Goal: Transaction & Acquisition: Purchase product/service

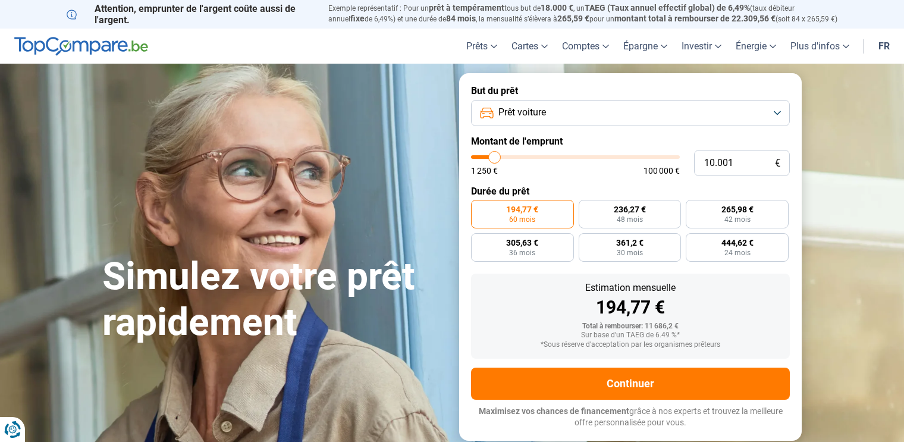
type input "42.250"
type input "42250"
click at [558, 159] on input "range" at bounding box center [575, 157] width 209 height 4
radio input "false"
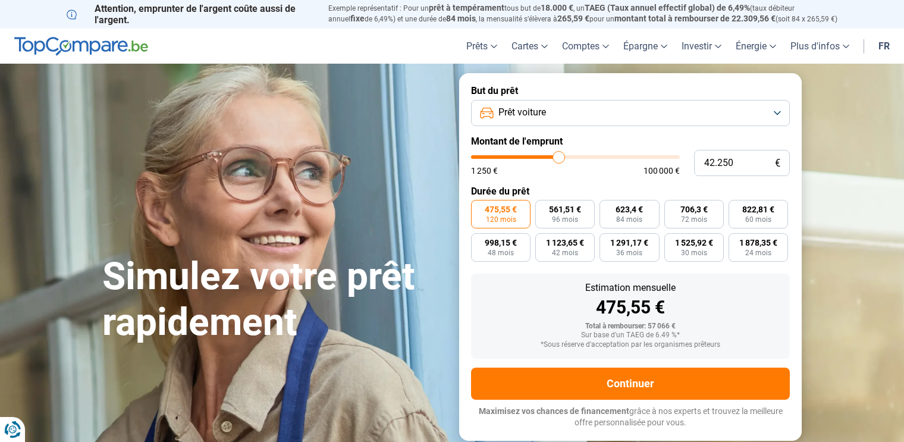
type input "31.750"
type input "31750"
click at [538, 158] on input "range" at bounding box center [575, 157] width 209 height 4
click at [775, 208] on label "618,32 € 60 mois" at bounding box center [757, 214] width 59 height 29
click at [736, 208] on input "618,32 € 60 mois" at bounding box center [732, 204] width 8 height 8
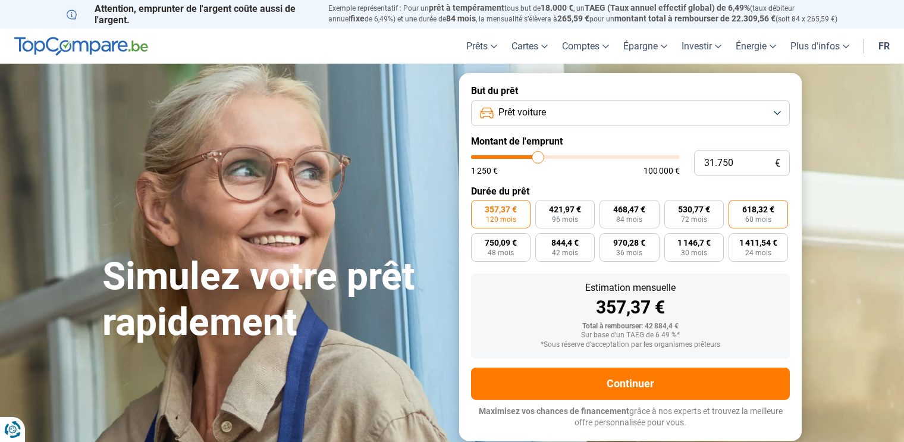
radio input "true"
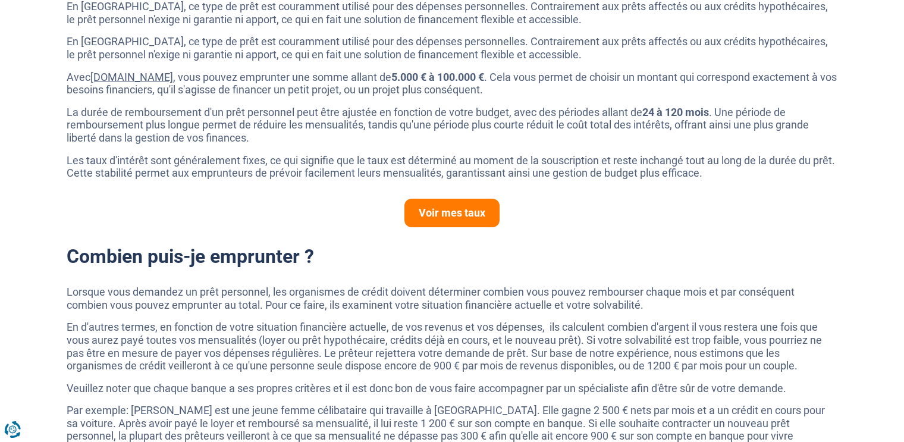
scroll to position [714, 0]
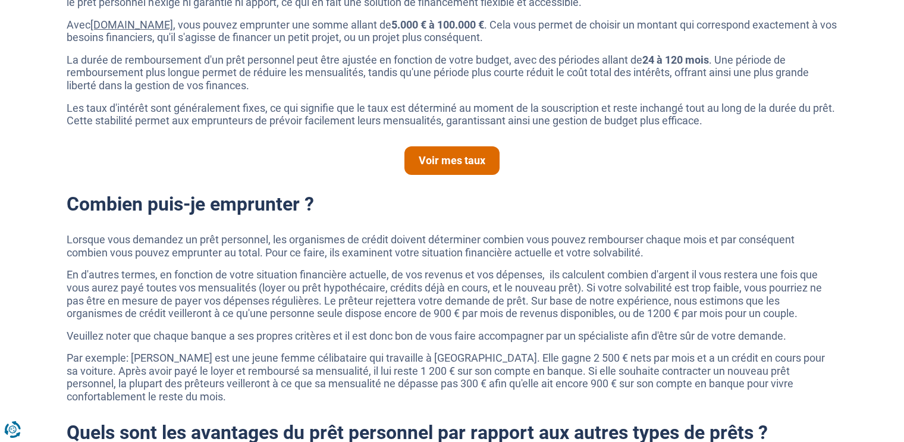
click at [474, 166] on link "Voir mes taux" at bounding box center [451, 160] width 95 height 29
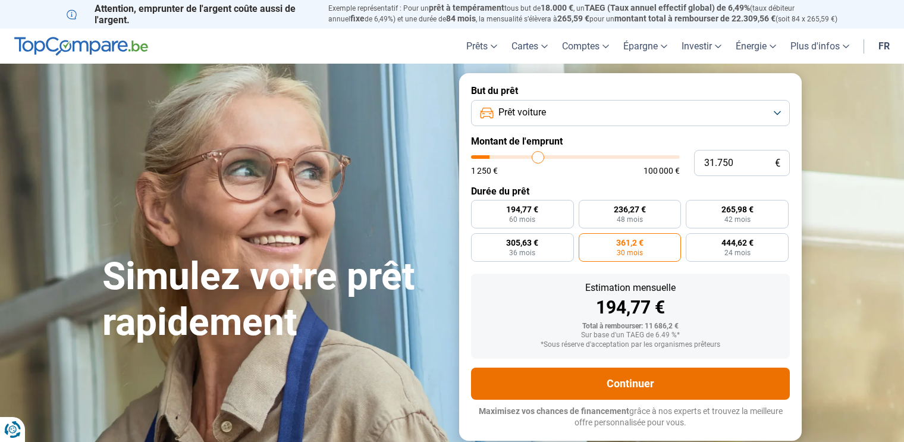
click at [637, 383] on button "Continuer" at bounding box center [630, 383] width 319 height 32
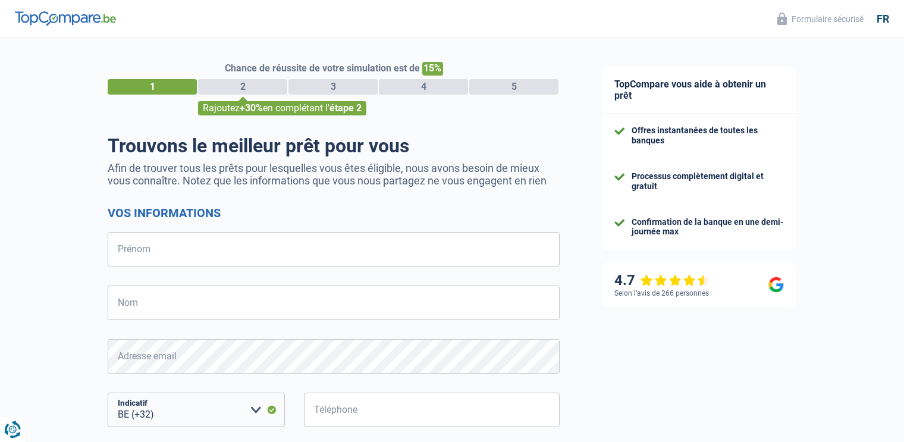
select select "32"
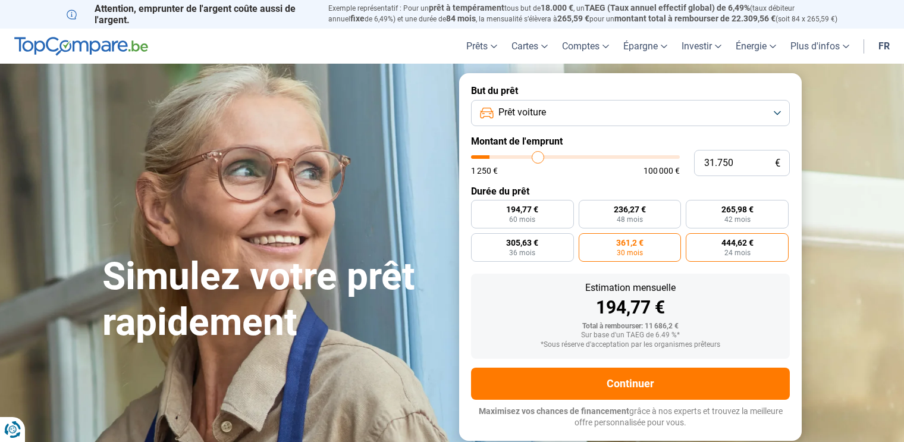
click at [736, 250] on span "24 mois" at bounding box center [737, 252] width 26 height 7
click at [693, 241] on input "444,62 € 24 mois" at bounding box center [690, 237] width 8 height 8
radio input "true"
click at [540, 215] on label "194,77 € 60 mois" at bounding box center [522, 214] width 103 height 29
click at [479, 208] on input "194,77 € 60 mois" at bounding box center [475, 204] width 8 height 8
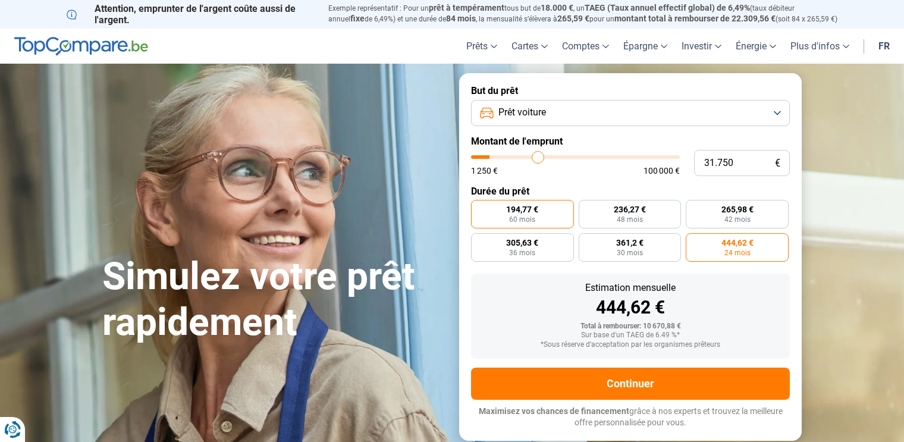
radio input "true"
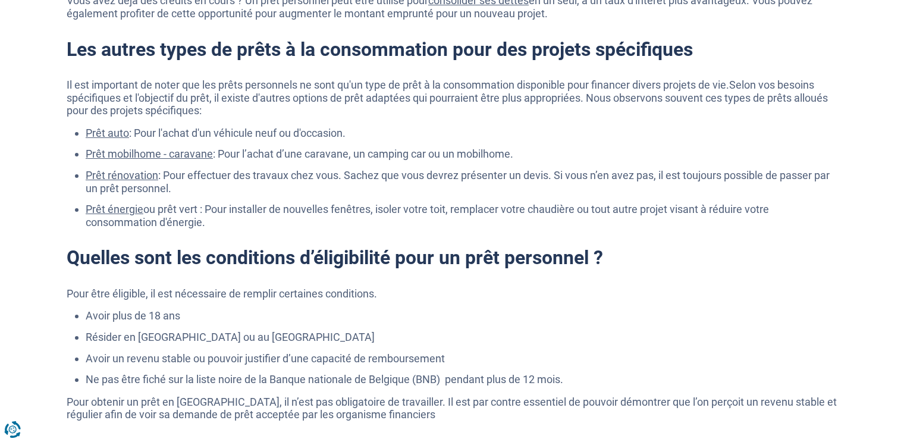
scroll to position [1546, 0]
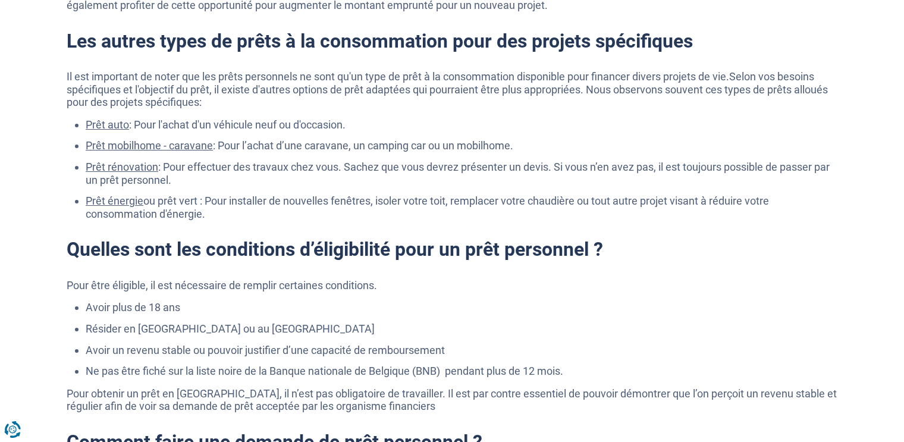
click at [110, 124] on link "Prêt auto" at bounding box center [107, 124] width 43 height 12
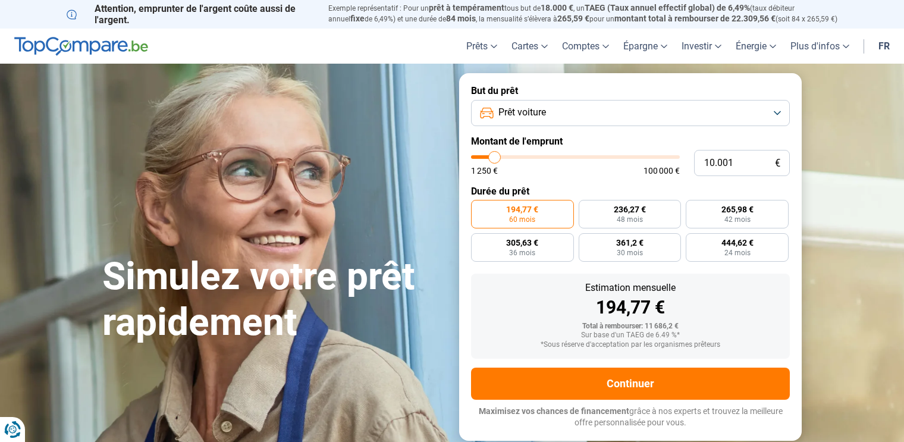
type input "32.500"
type input "32500"
click at [539, 155] on input "range" at bounding box center [575, 157] width 209 height 4
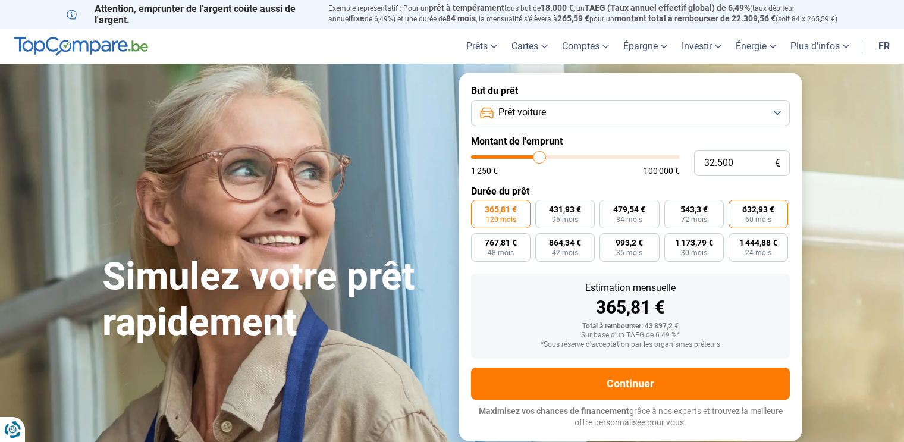
click at [762, 210] on span "632,93 €" at bounding box center [758, 209] width 32 height 8
click at [736, 208] on input "632,93 € 60 mois" at bounding box center [732, 204] width 8 height 8
radio input "true"
click at [502, 210] on span "365,81 €" at bounding box center [501, 209] width 32 height 8
click at [479, 208] on input "365,81 € 120 mois" at bounding box center [475, 204] width 8 height 8
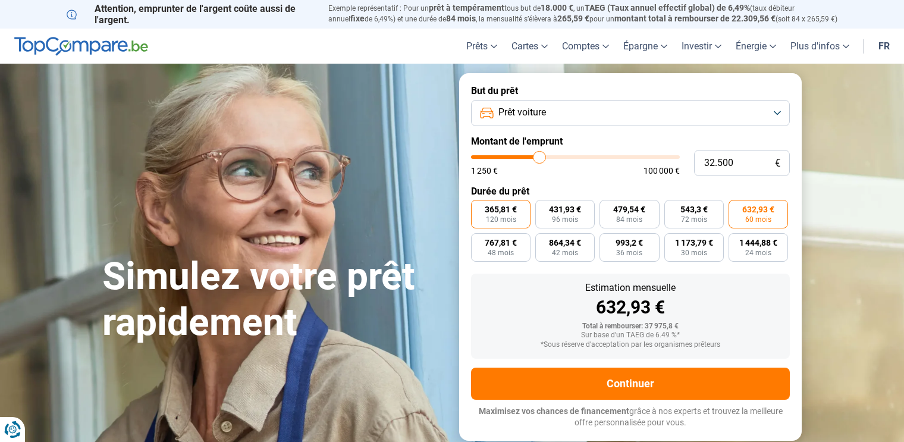
radio input "true"
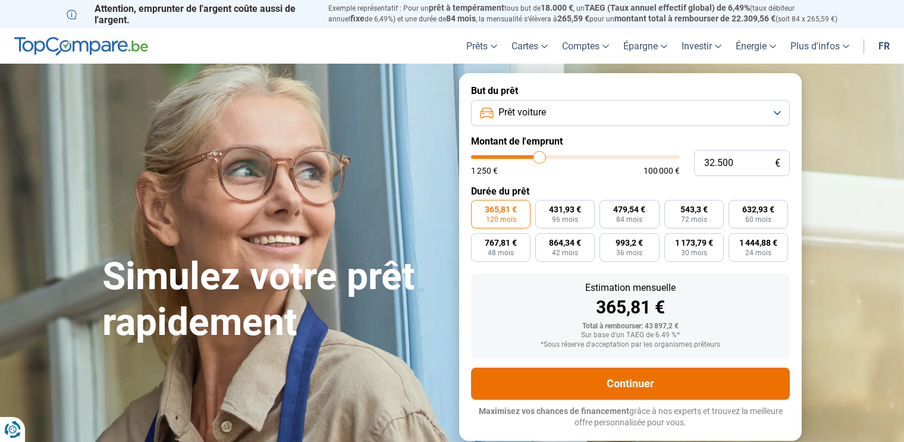
click at [561, 379] on button "Continuer" at bounding box center [630, 383] width 319 height 32
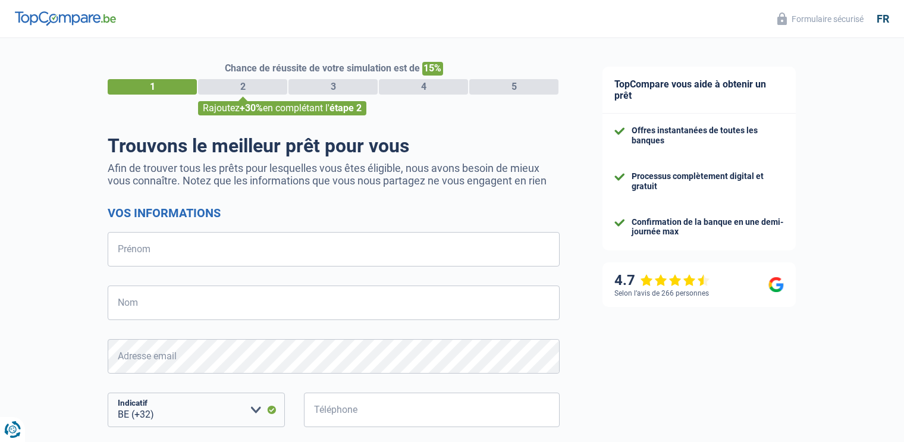
select select "32"
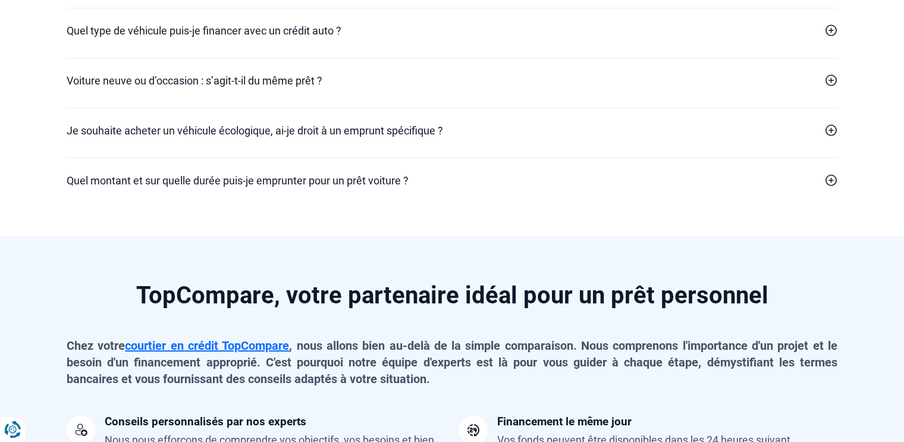
scroll to position [2557, 0]
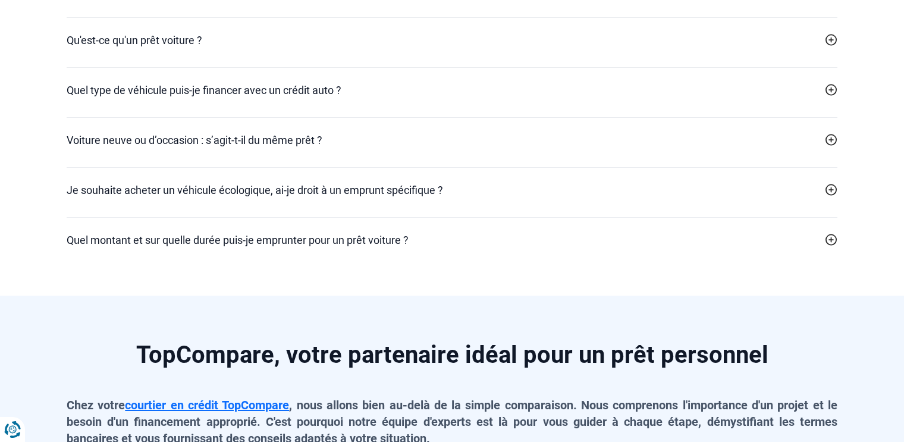
click at [329, 138] on link "Voiture neuve ou d’occasion : s’agit-t-il du même prêt ?" at bounding box center [452, 140] width 771 height 16
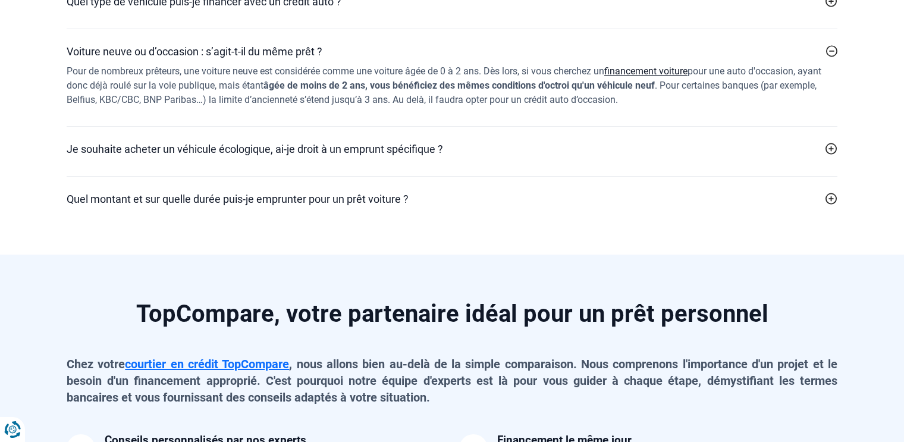
scroll to position [2676, 0]
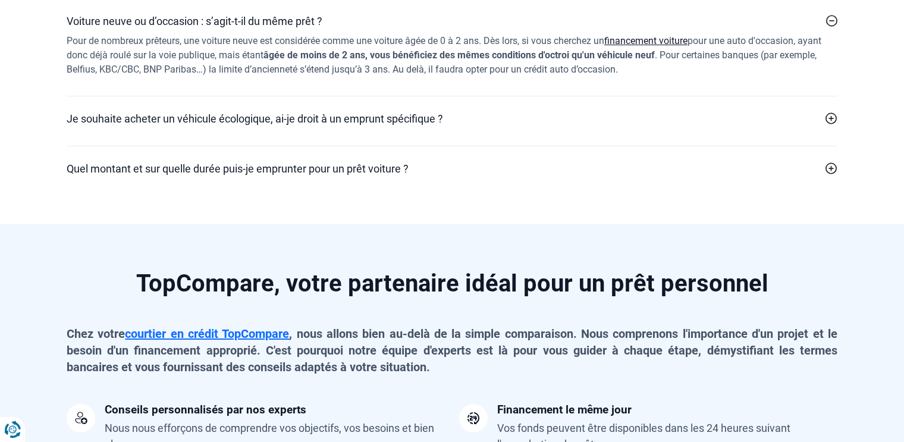
click at [71, 168] on h2 "Quel montant et sur quelle durée puis-je emprunter pour un prêt voiture ?" at bounding box center [238, 169] width 342 height 16
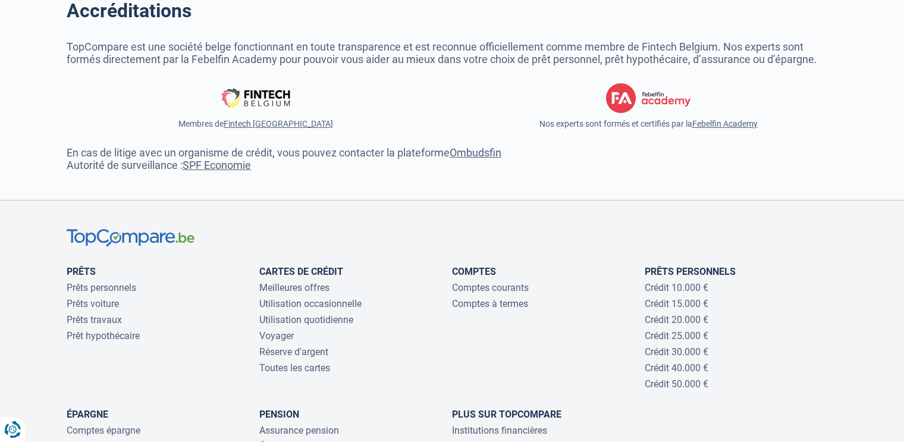
scroll to position [4185, 0]
